Goal: Book appointment/travel/reservation

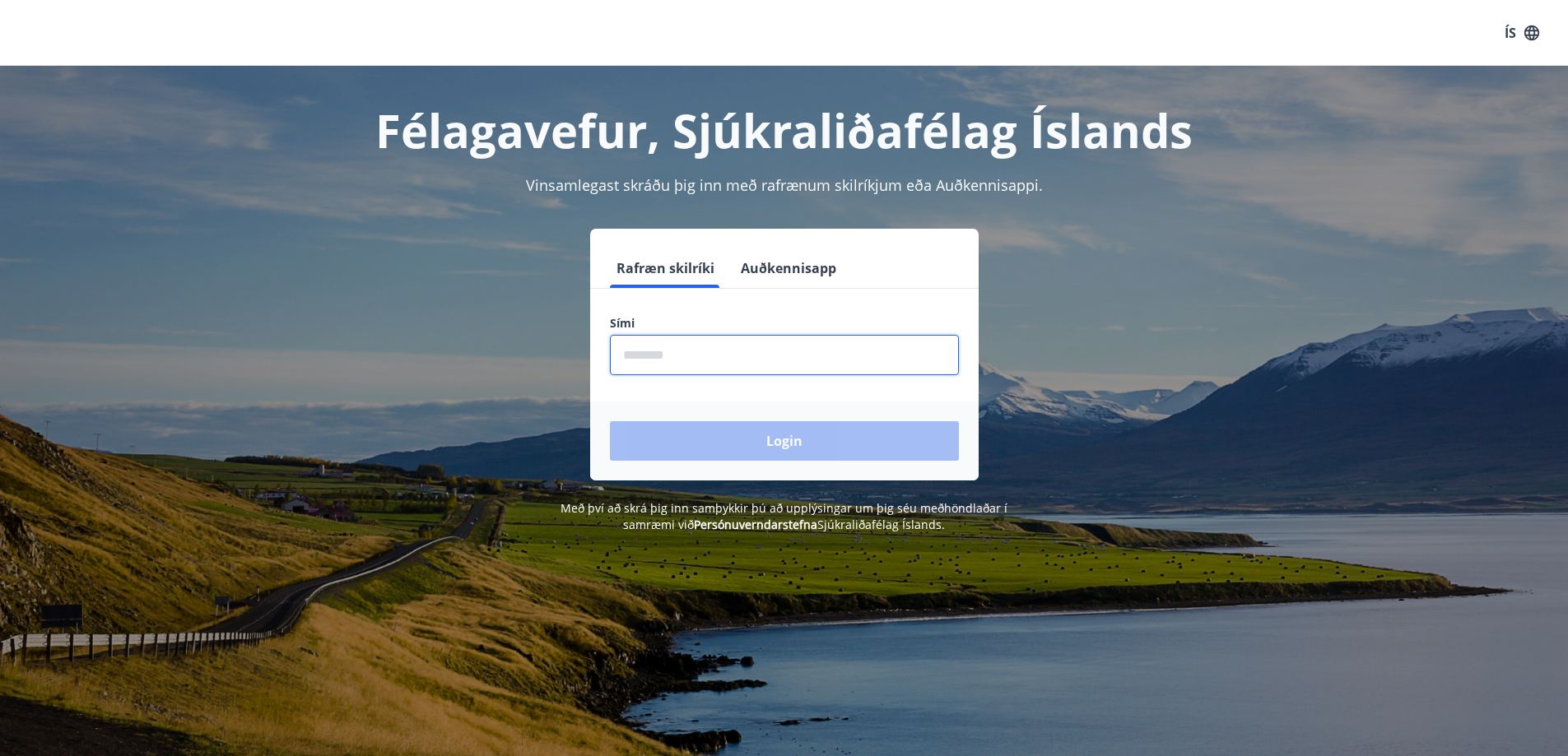
click at [858, 353] on input "phone" at bounding box center [784, 355] width 349 height 40
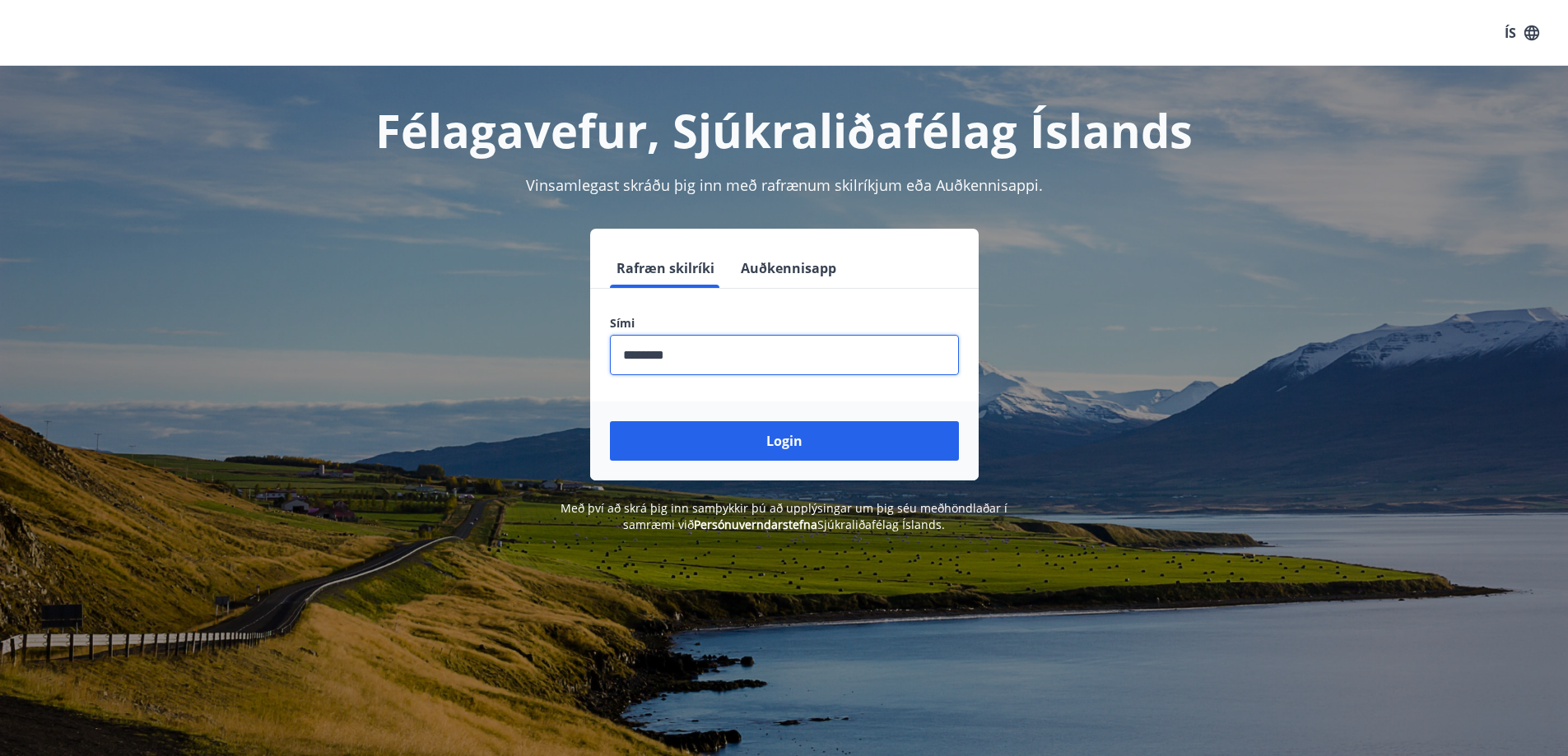
type input "********"
click at [610, 421] on button "Login" at bounding box center [784, 440] width 349 height 39
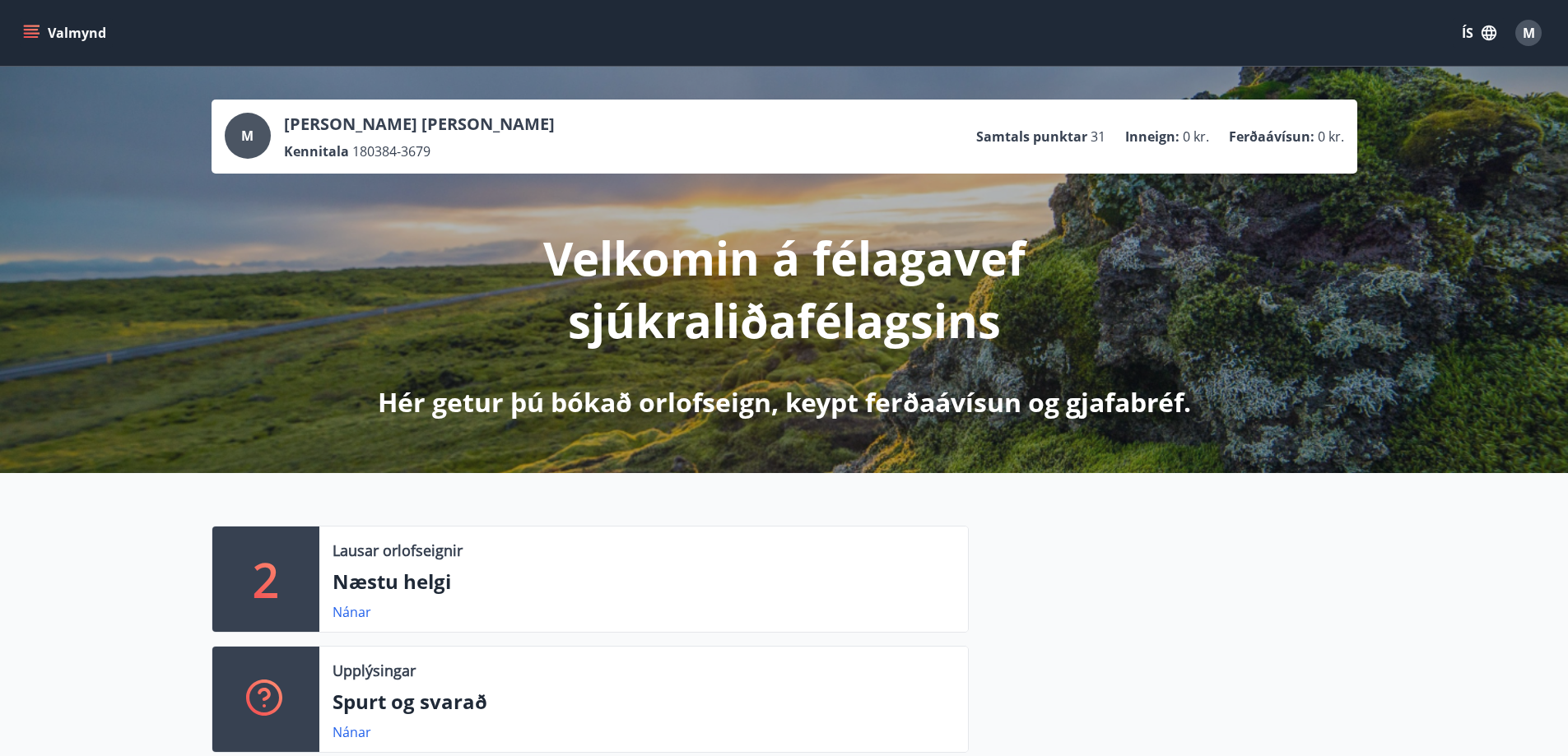
scroll to position [165, 0]
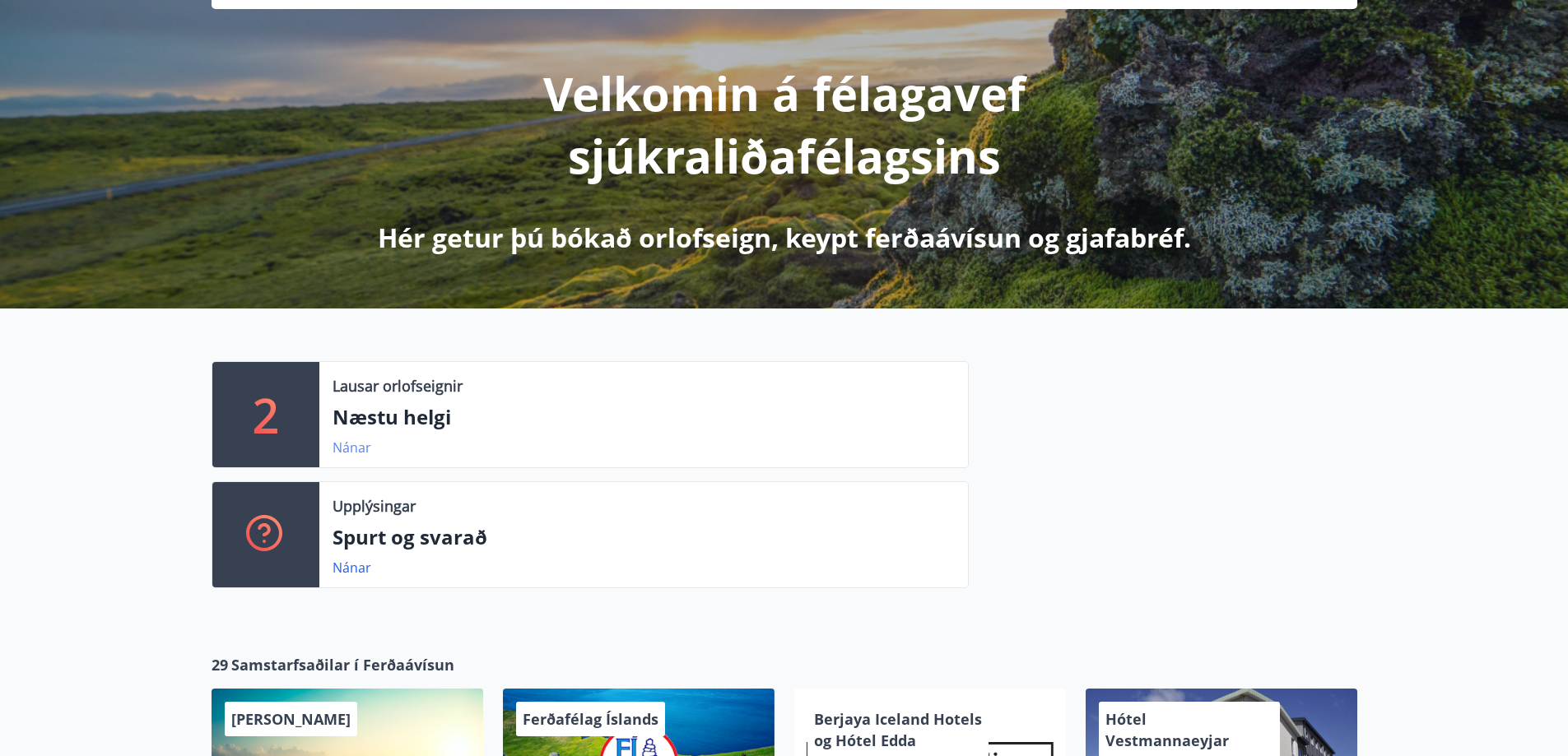
click at [349, 445] on link "Nánar" at bounding box center [352, 448] width 38 height 18
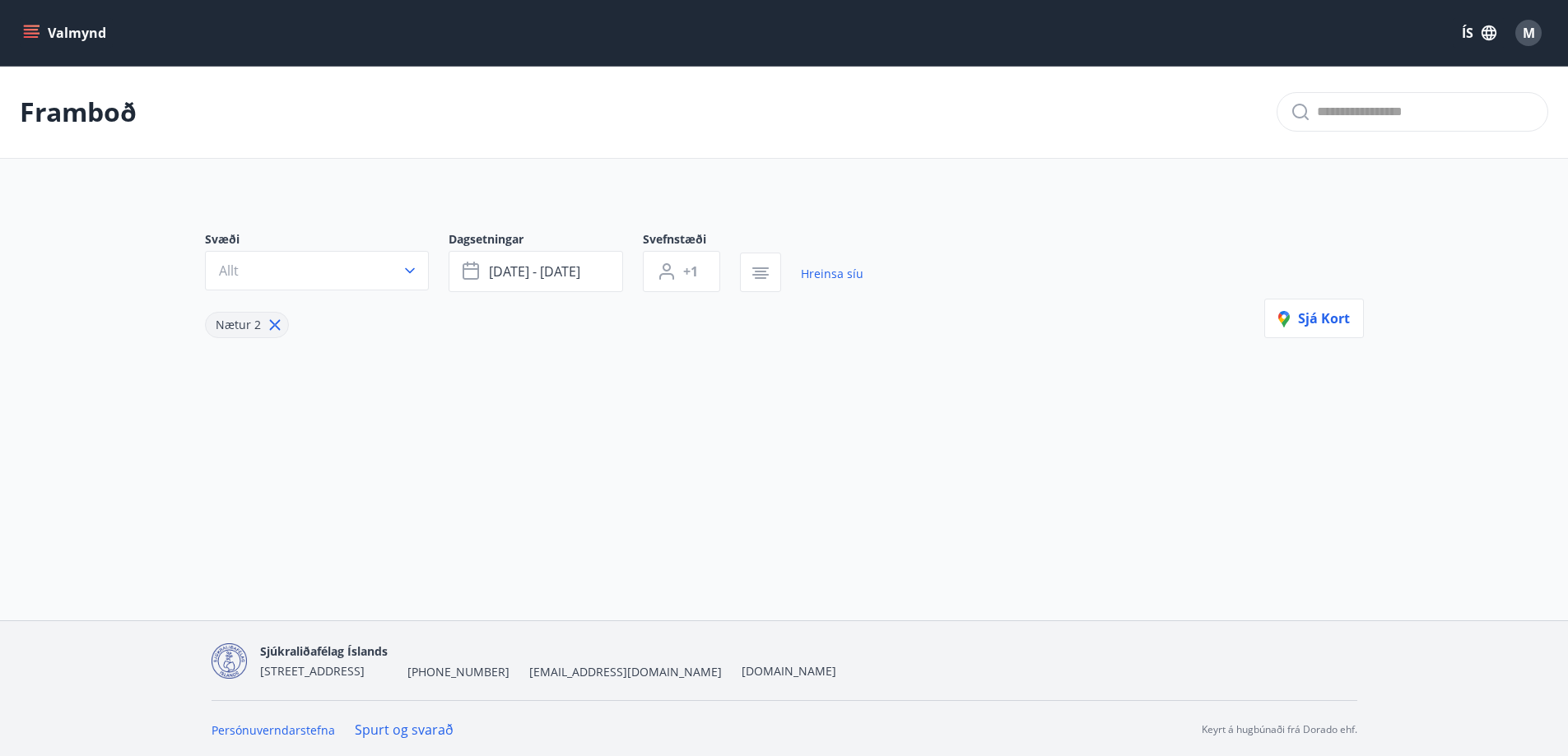
type input "*"
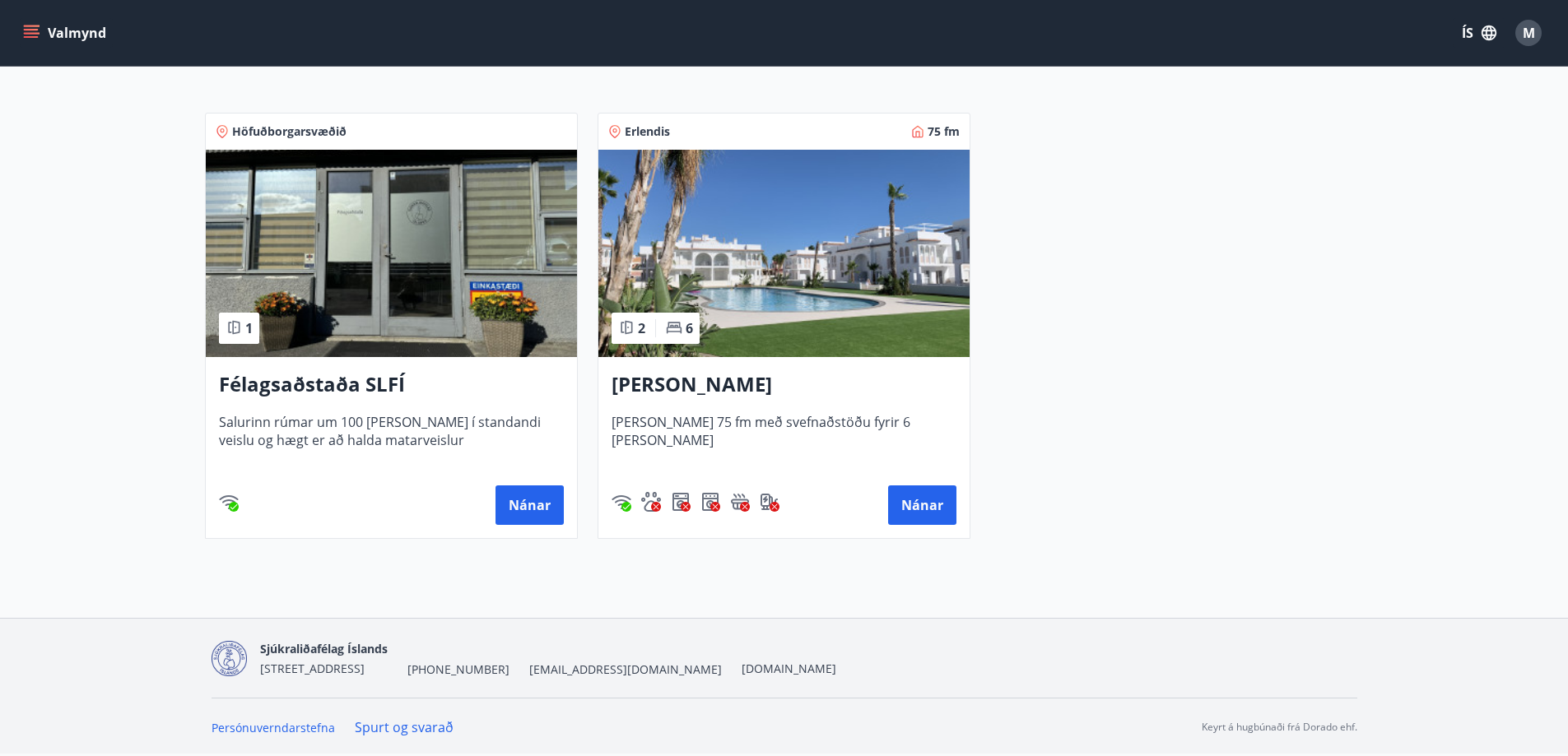
scroll to position [140, 0]
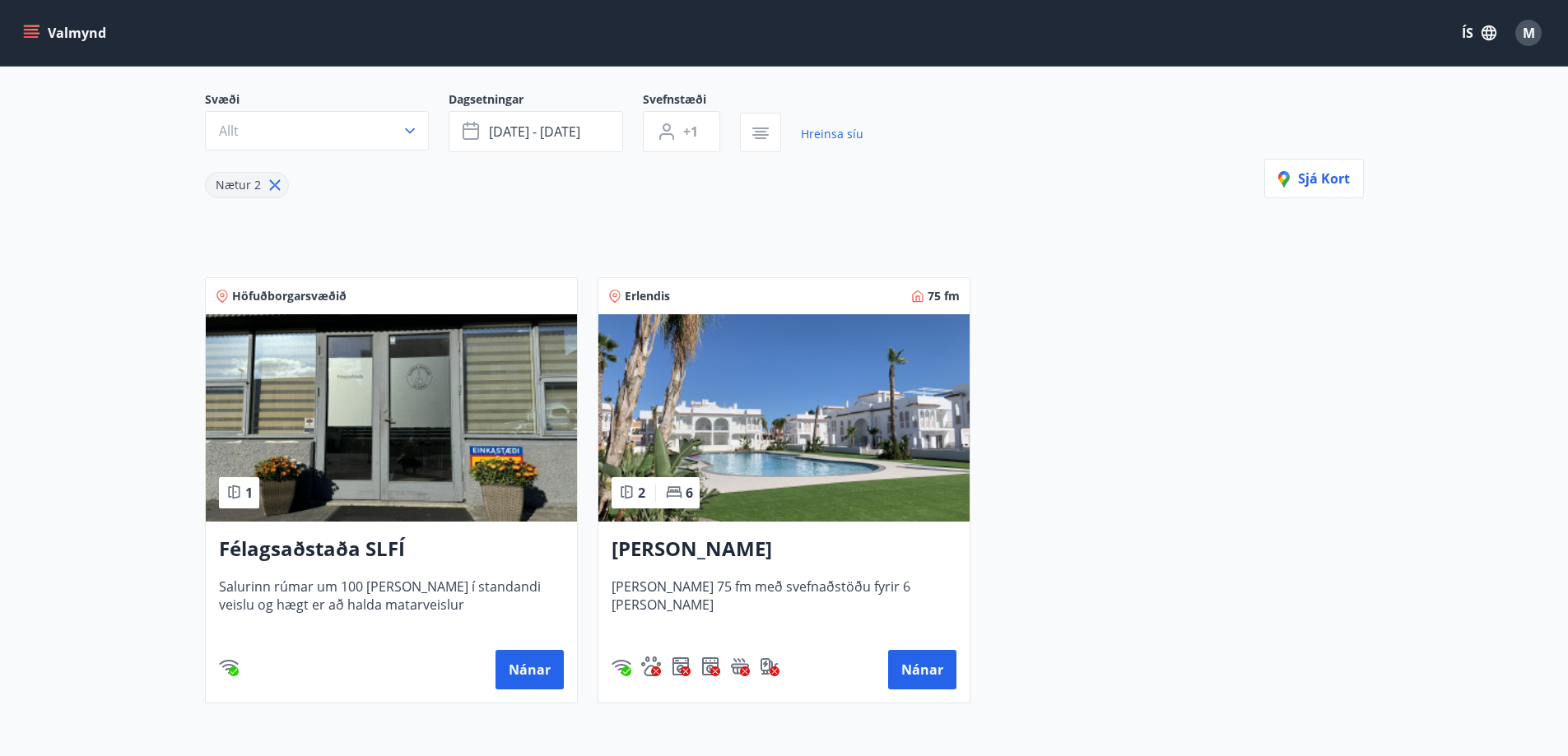
click at [382, 124] on button "Allt" at bounding box center [317, 130] width 224 height 39
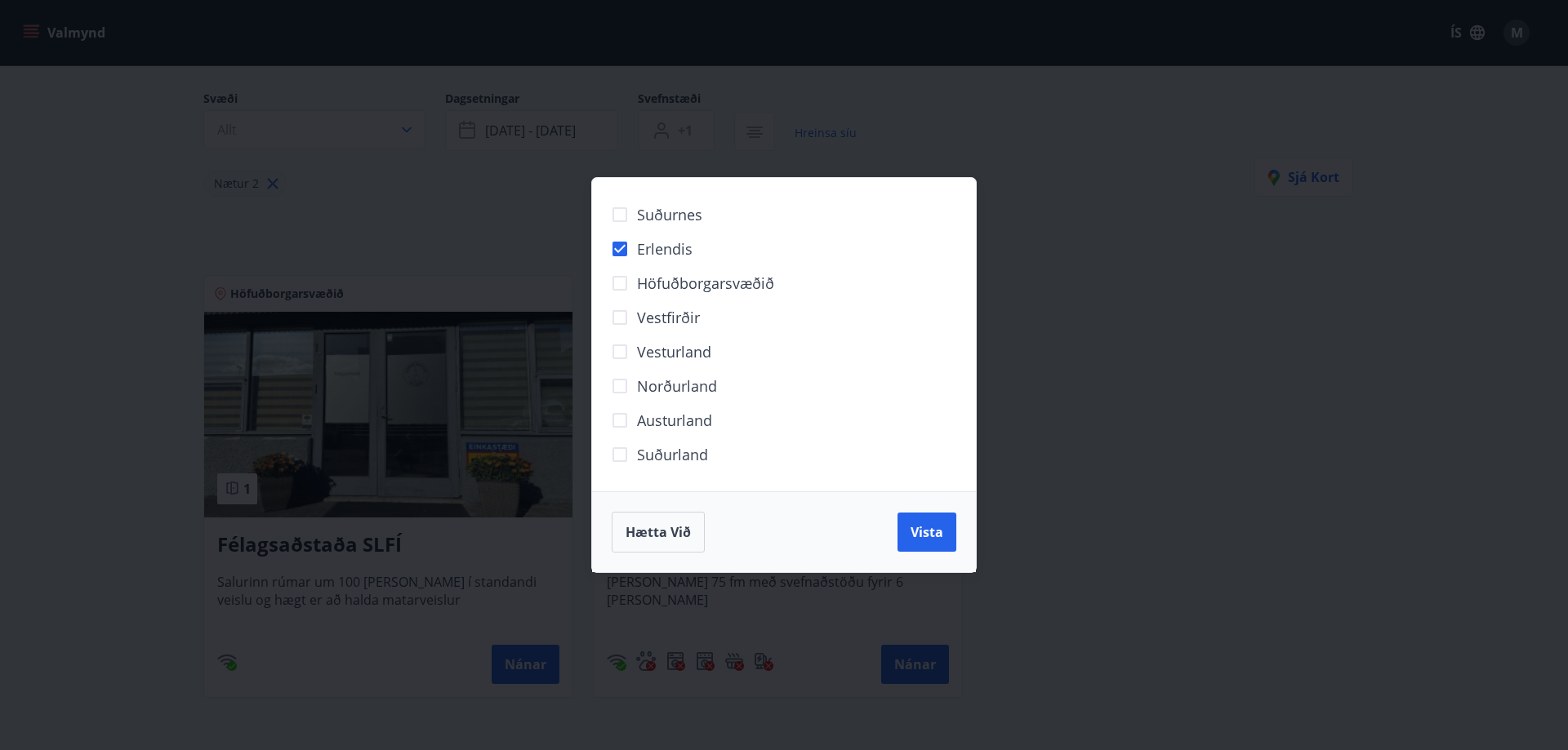
click at [952, 536] on button "Vista" at bounding box center [927, 532] width 59 height 39
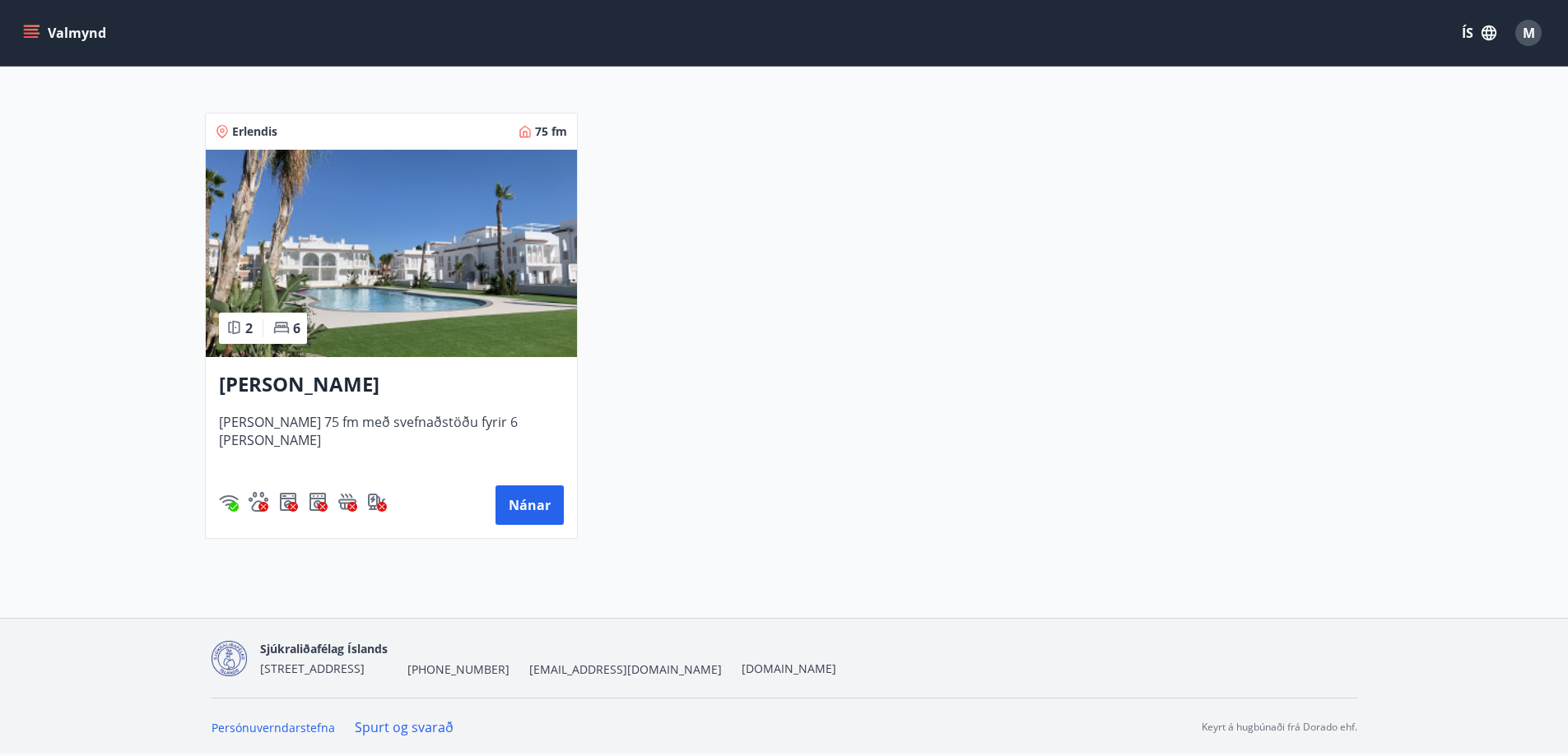
scroll to position [58, 0]
